Goal: Check status: Check status

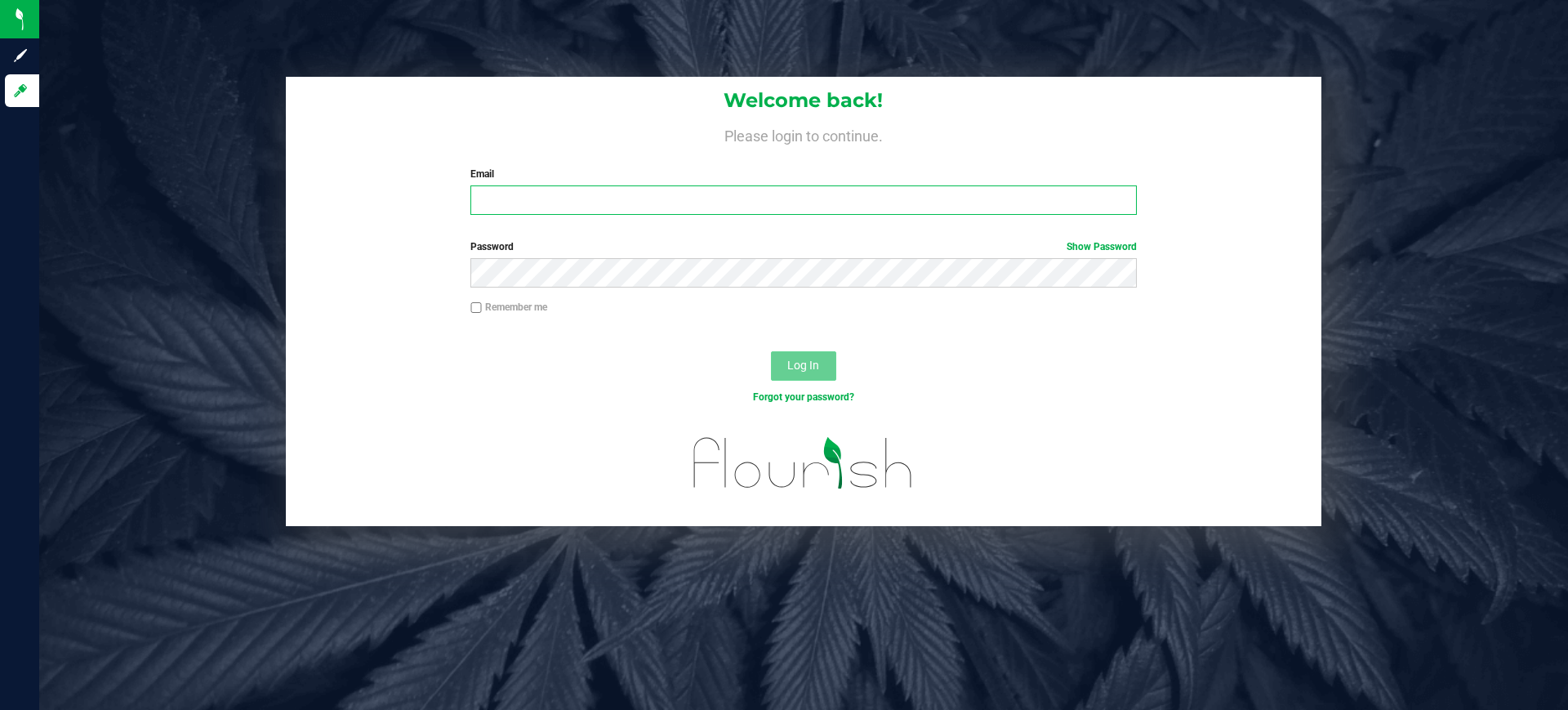
type input "nhernandez@omninofarms.com"
click at [801, 362] on span "Log In" at bounding box center [803, 365] width 32 height 13
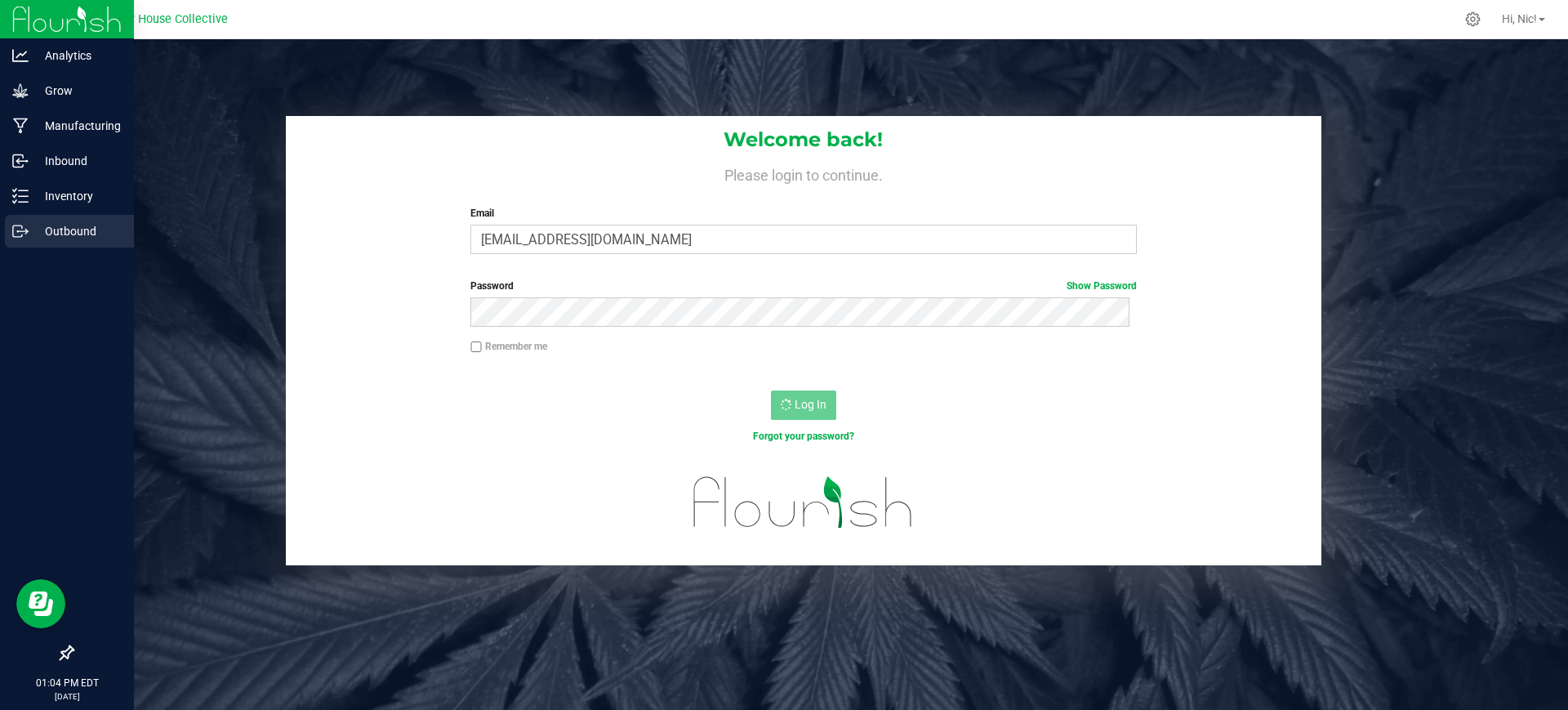
click at [76, 224] on p "Outbound" at bounding box center [77, 231] width 98 height 20
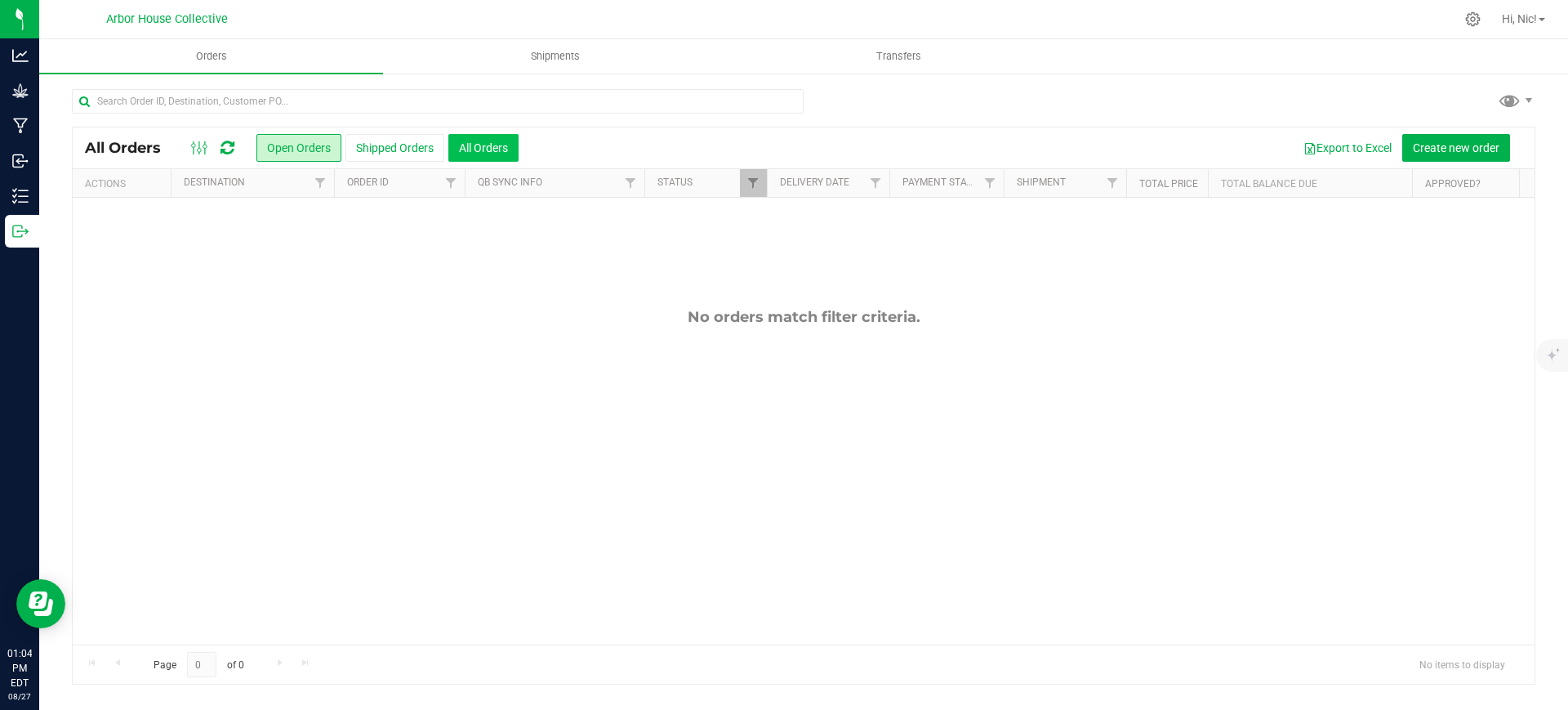
click at [492, 136] on button "All Orders" at bounding box center [483, 147] width 71 height 27
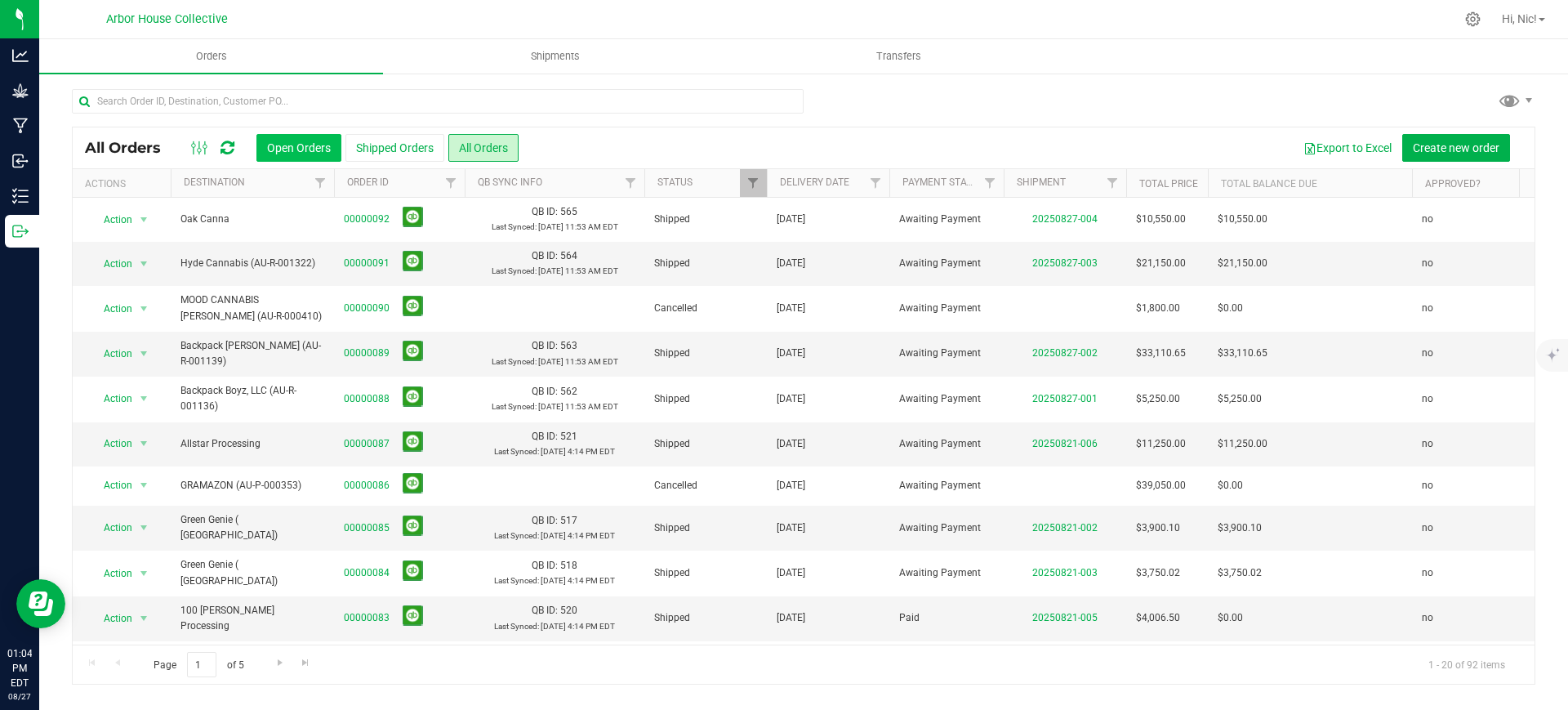
click at [313, 144] on button "Open Orders" at bounding box center [299, 147] width 85 height 27
